Goal: Navigation & Orientation: Find specific page/section

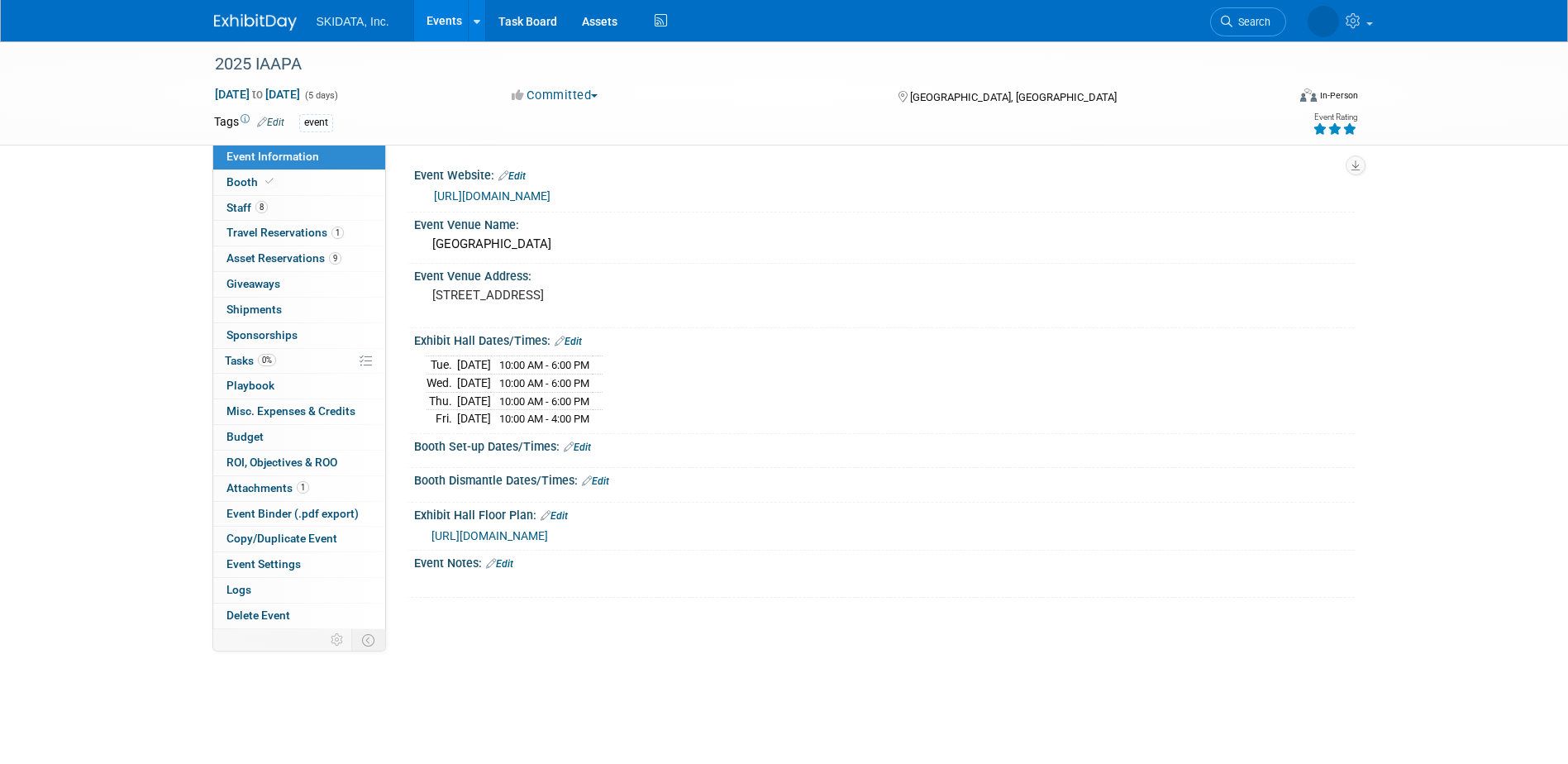
click at [440, 23] on link "Events" at bounding box center [444, 20] width 60 height 41
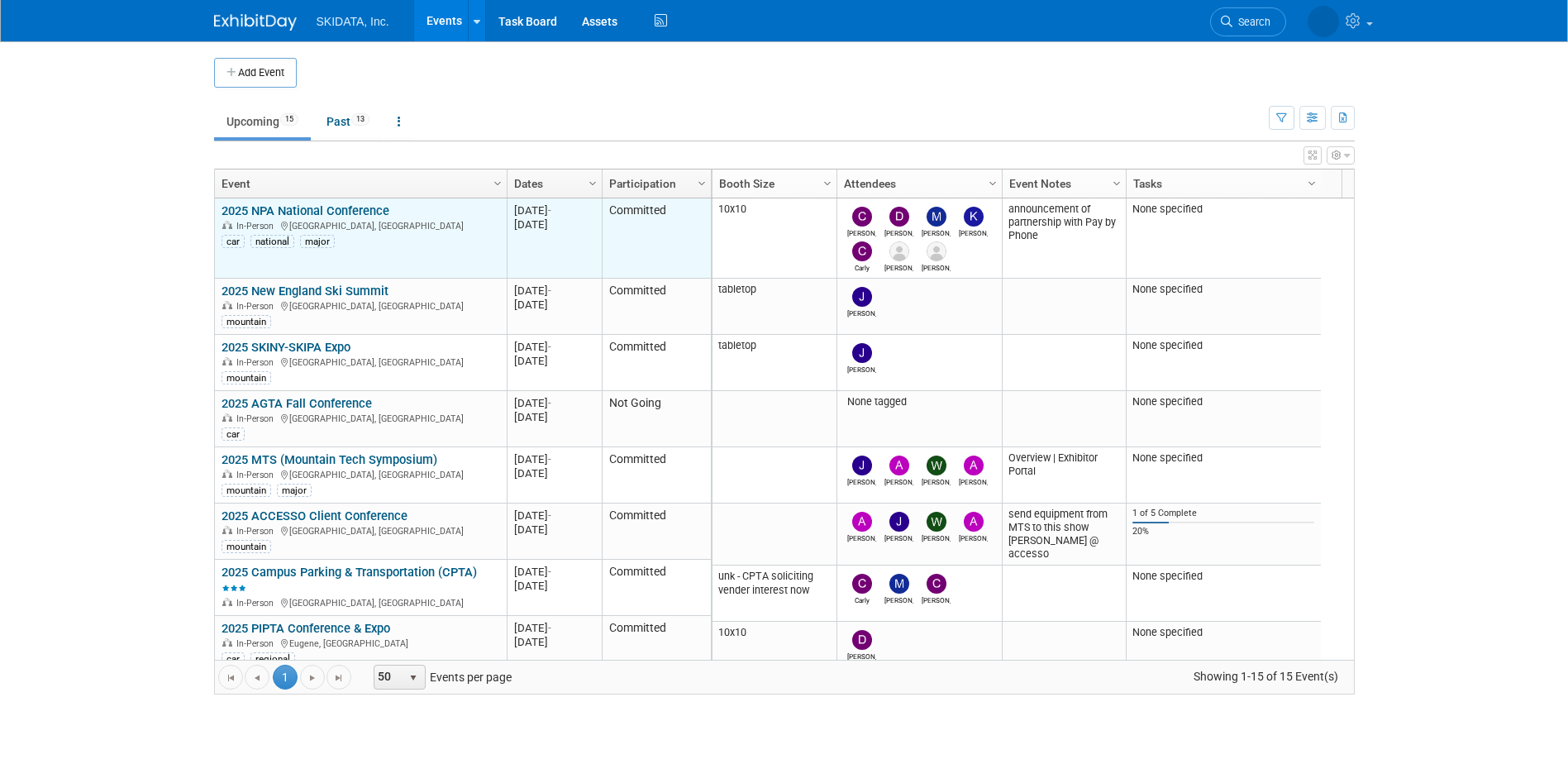
click at [281, 203] on link "2025 NPA National Conference" at bounding box center [306, 211] width 168 height 15
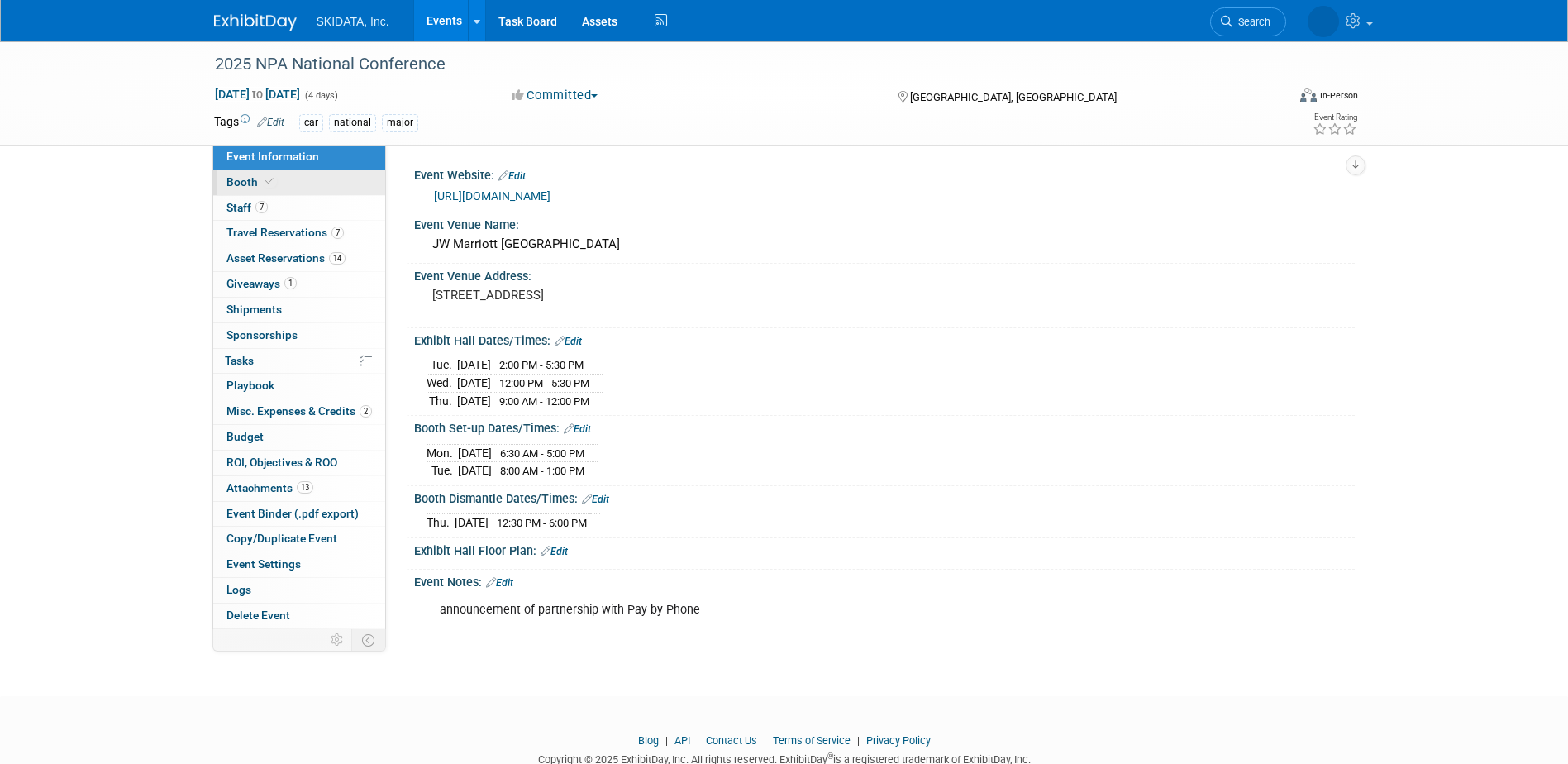
click at [247, 178] on span "Booth" at bounding box center [252, 182] width 50 height 13
